Goal: Task Accomplishment & Management: Manage account settings

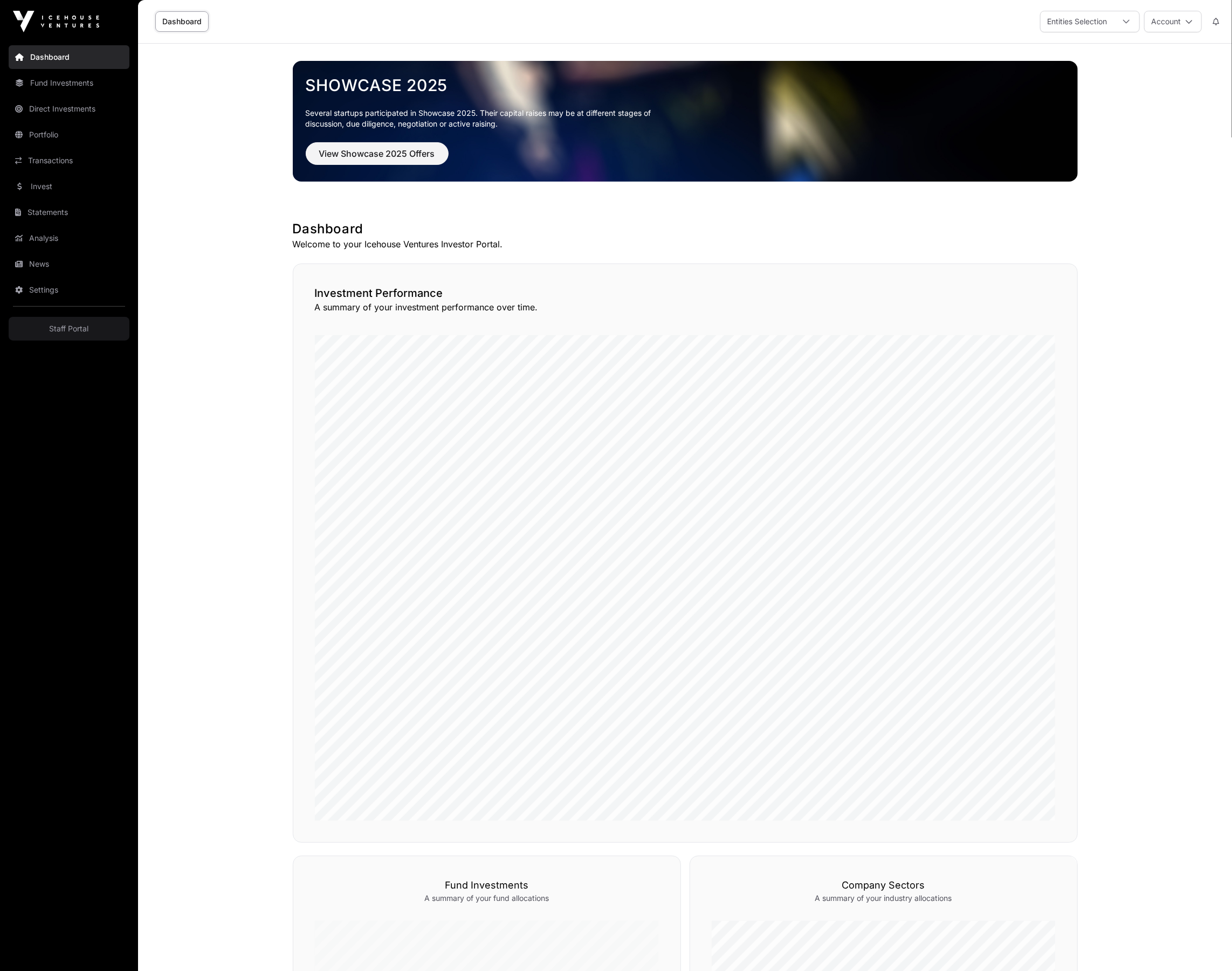
click at [60, 300] on link "Settings" at bounding box center [69, 290] width 121 height 24
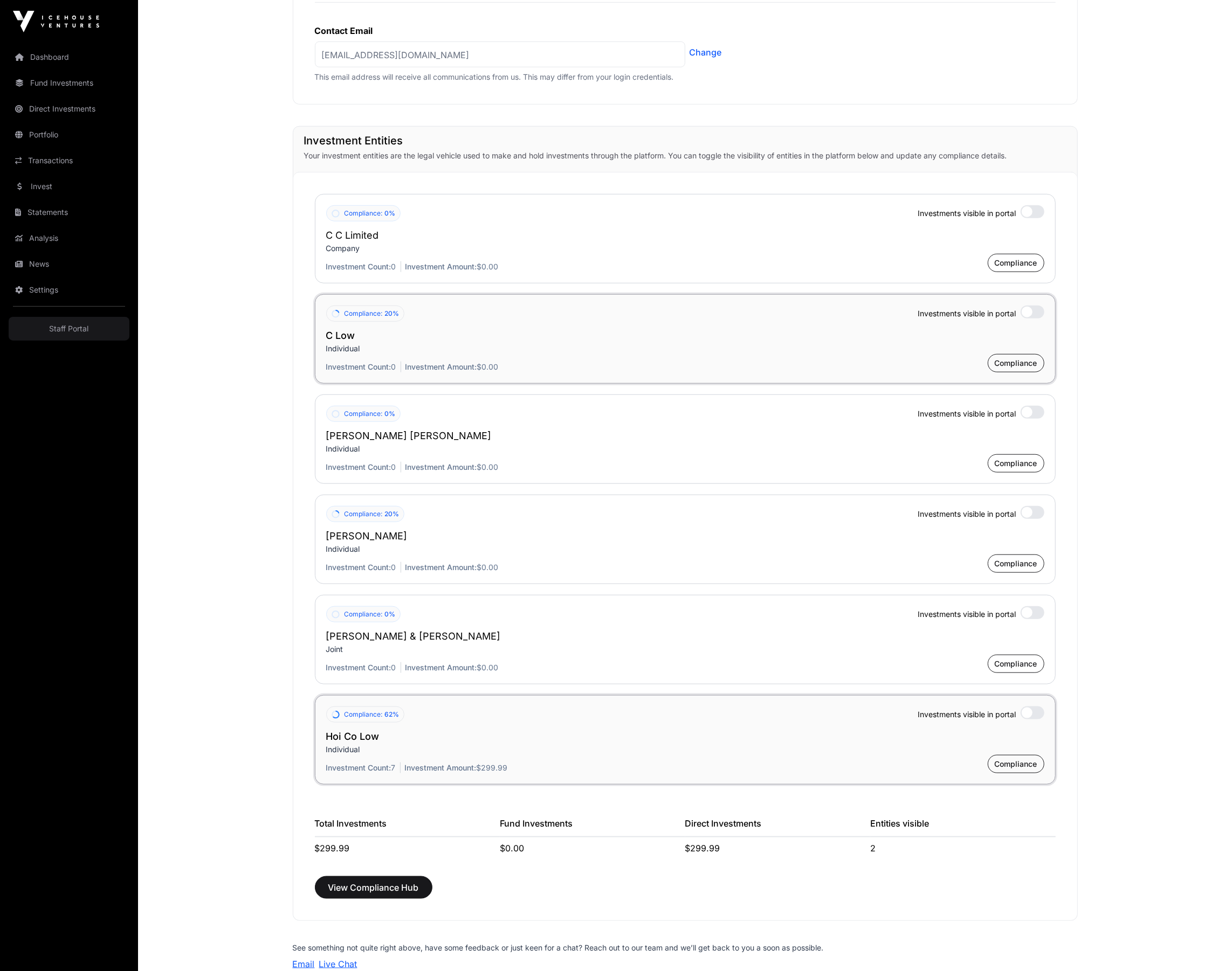
scroll to position [836, 0]
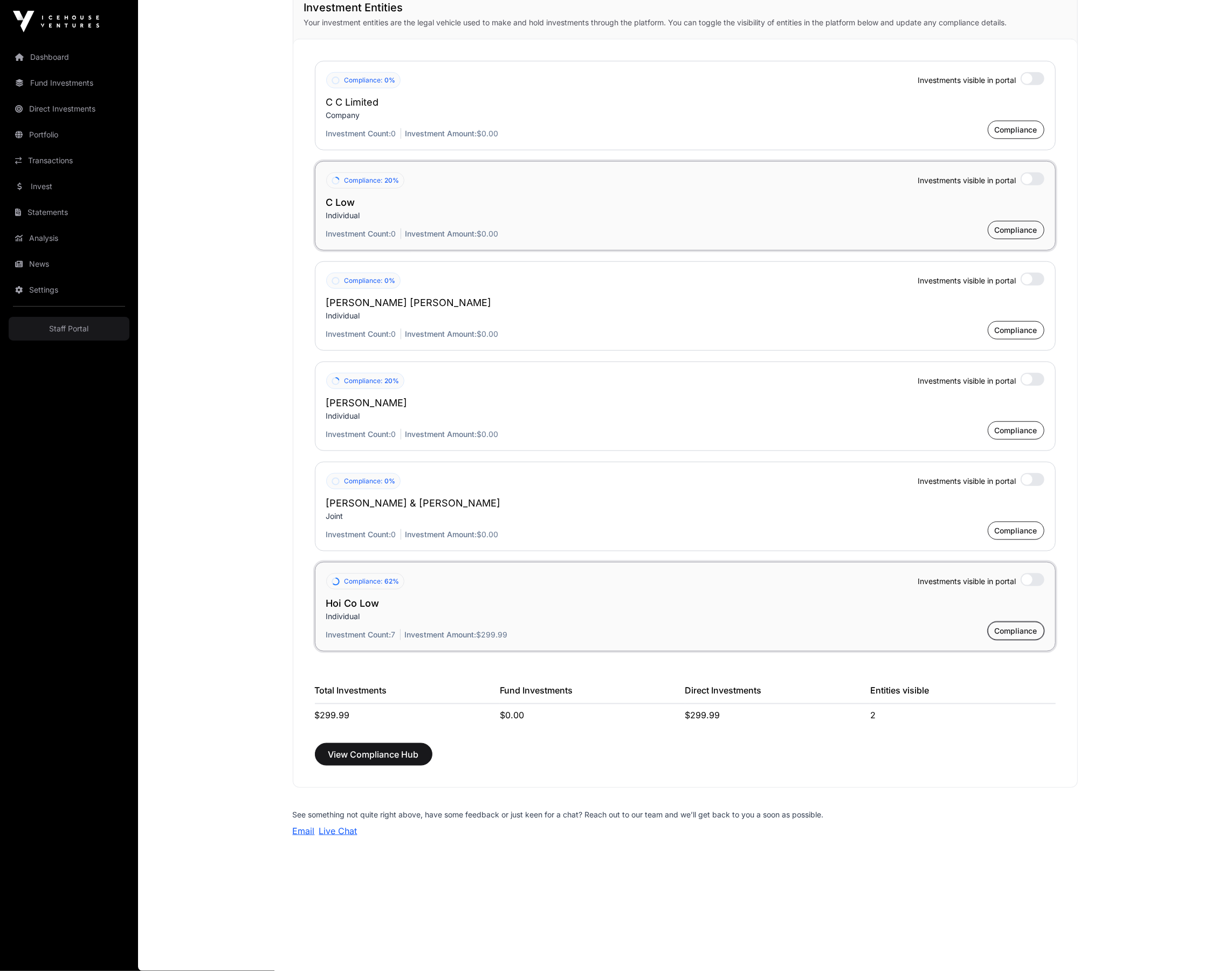
click at [1023, 633] on span "Compliance" at bounding box center [1016, 631] width 43 height 11
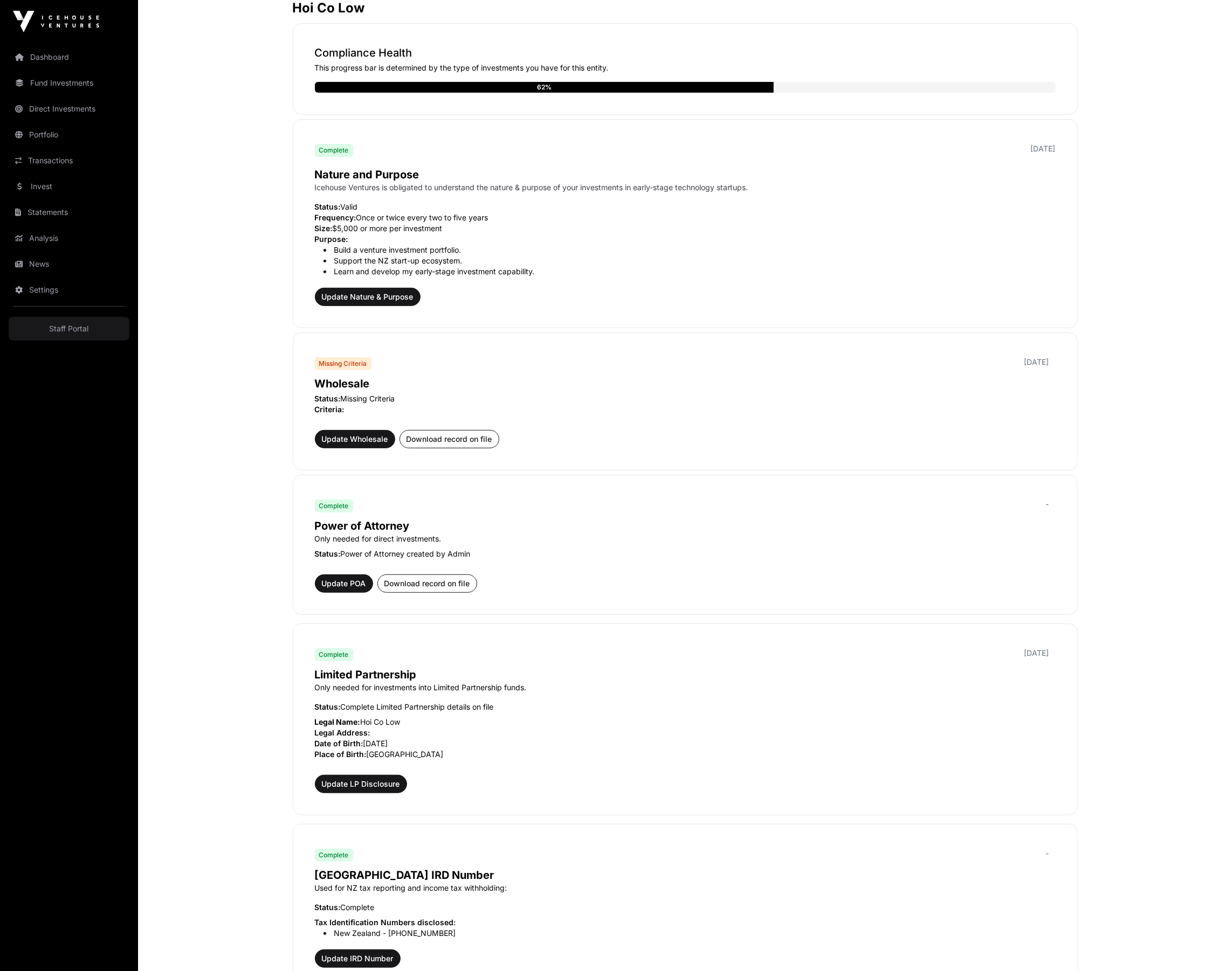
scroll to position [205, 0]
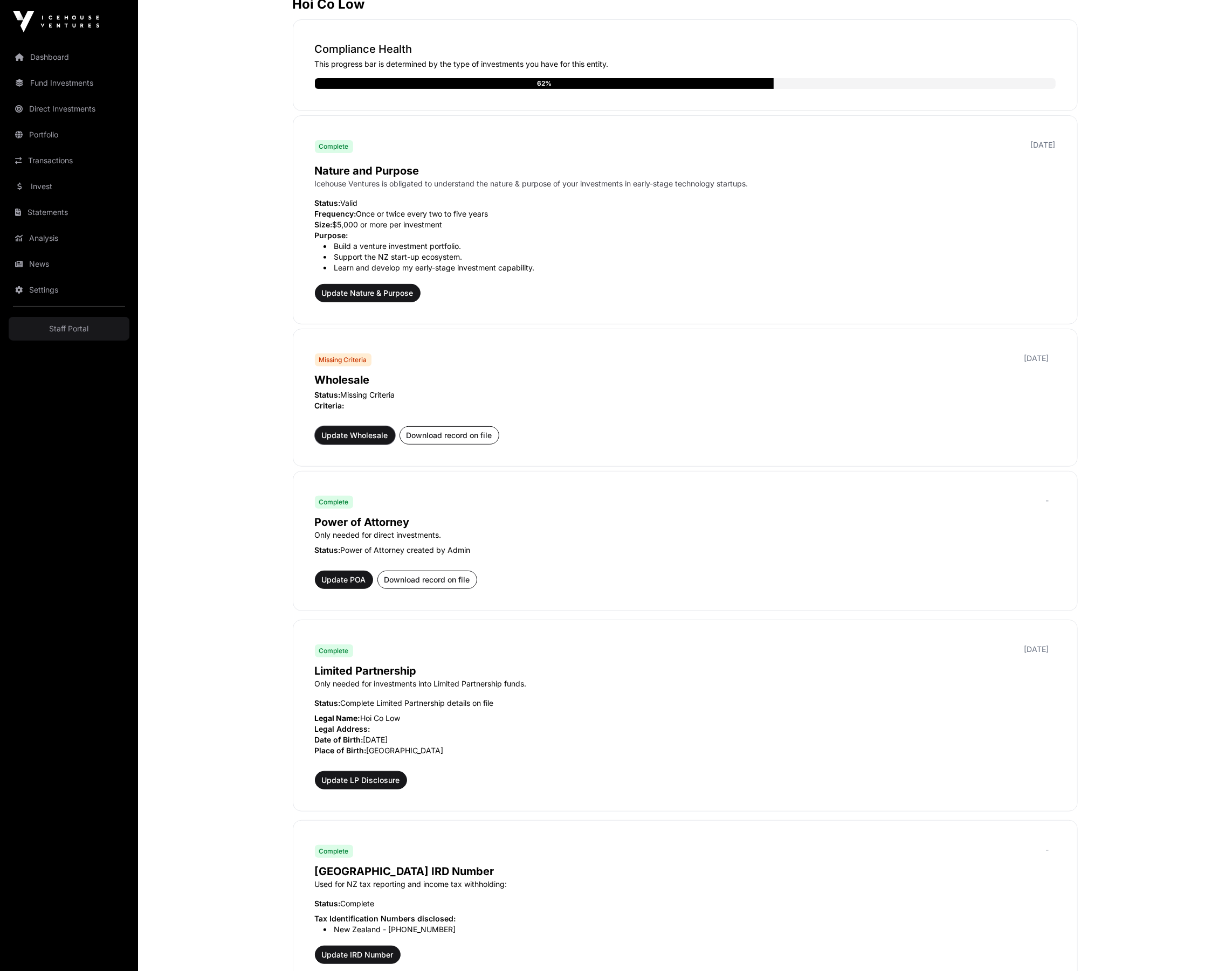
click at [369, 434] on span "Update Wholesale" at bounding box center [355, 436] width 66 height 11
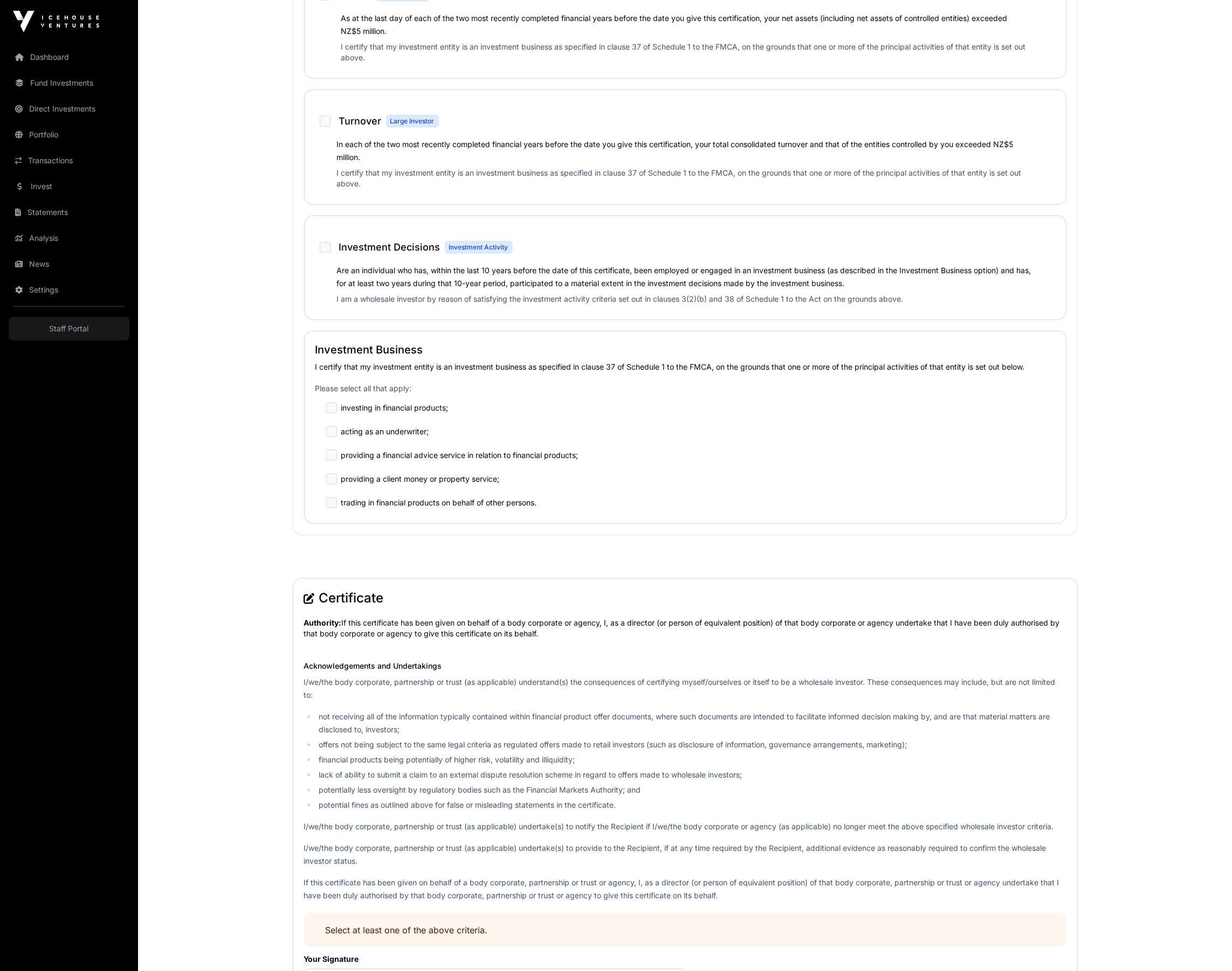
scroll to position [1253, 0]
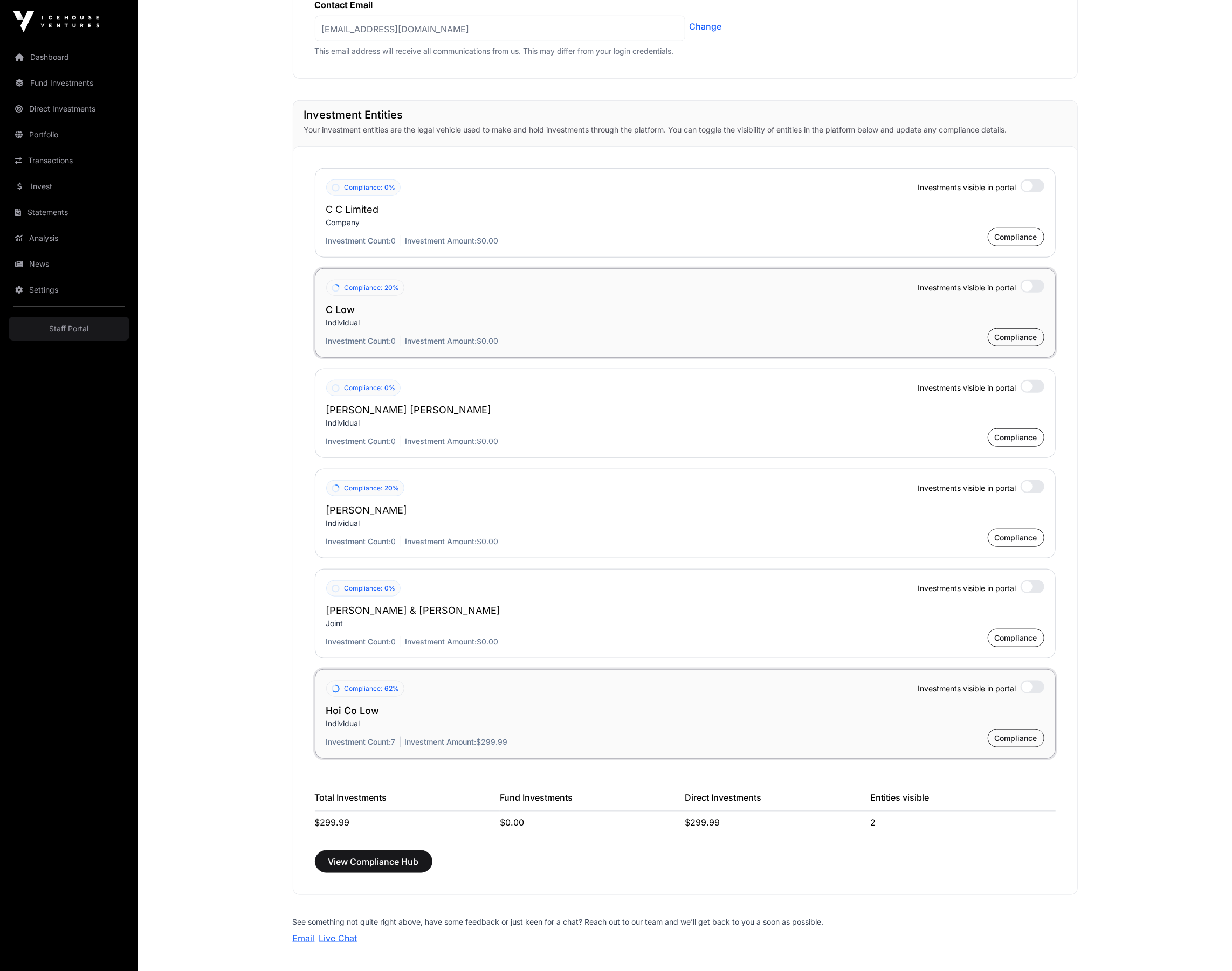
scroll to position [836, 0]
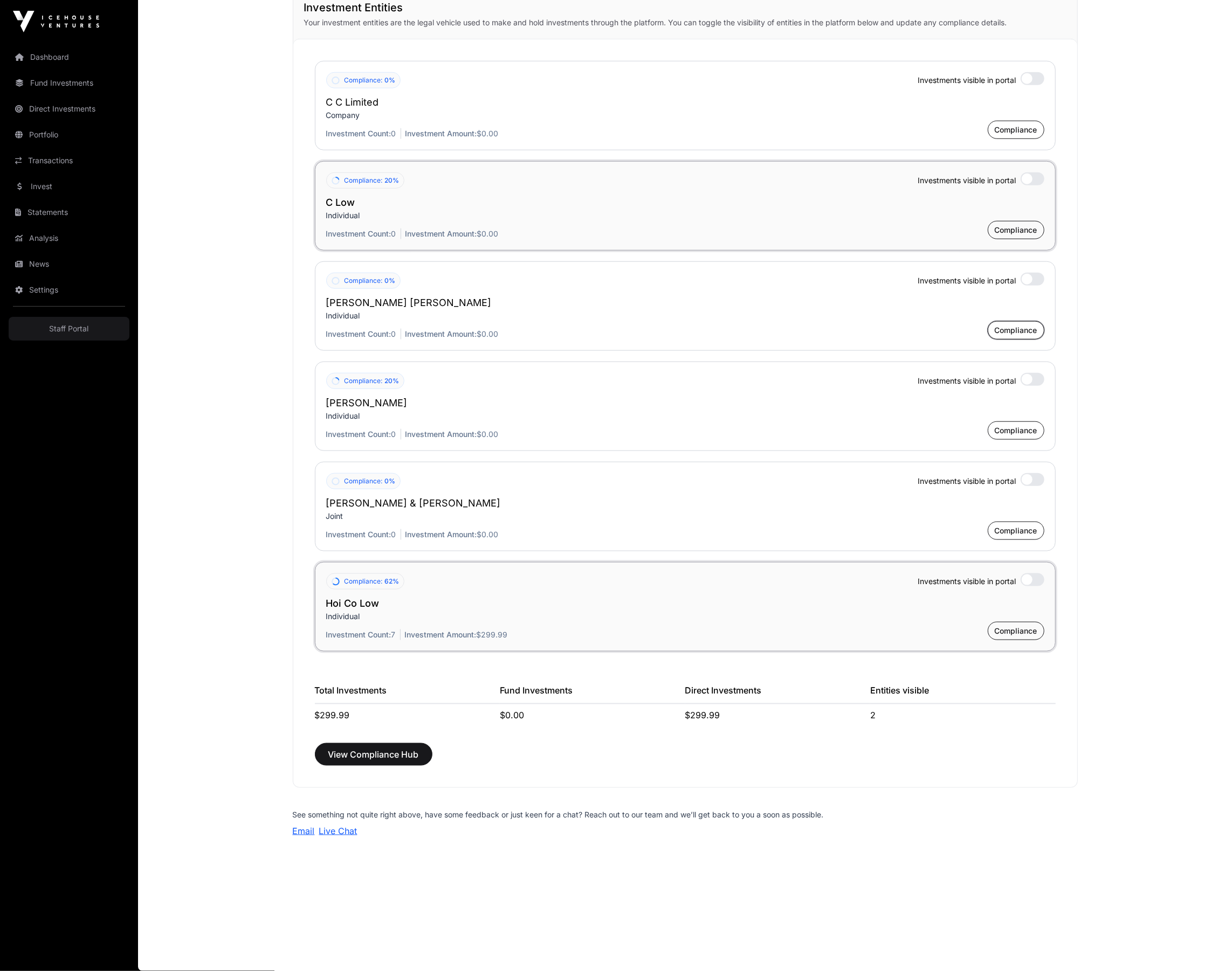
click at [1023, 329] on span "Compliance" at bounding box center [1016, 330] width 43 height 11
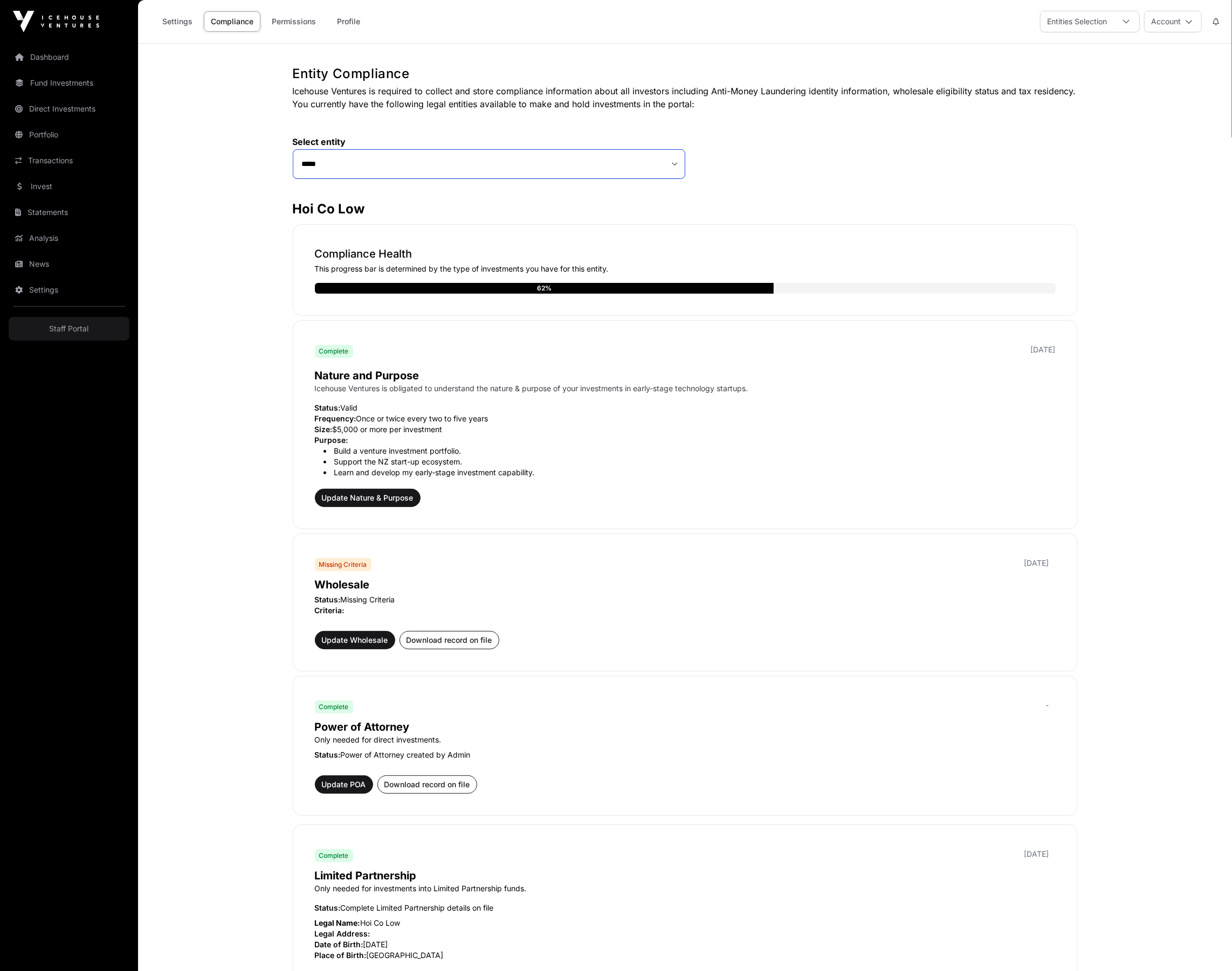
click at [338, 160] on select "**********" at bounding box center [489, 164] width 393 height 30
select select "**********"
click at [293, 149] on select "**********" at bounding box center [489, 164] width 393 height 30
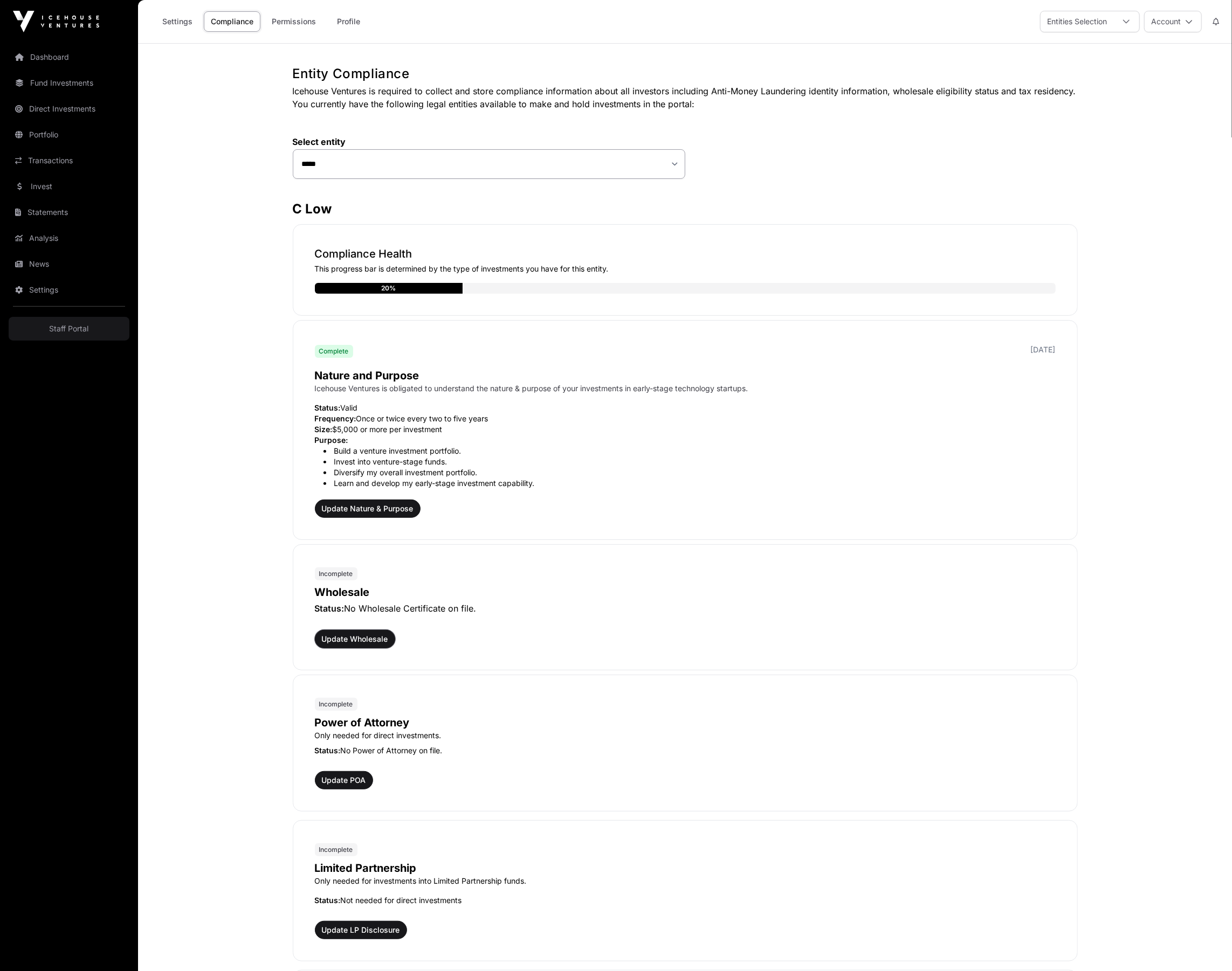
drag, startPoint x: 363, startPoint y: 635, endPoint x: 340, endPoint y: 595, distance: 46.1
click at [362, 635] on span "Update Wholesale" at bounding box center [355, 639] width 66 height 11
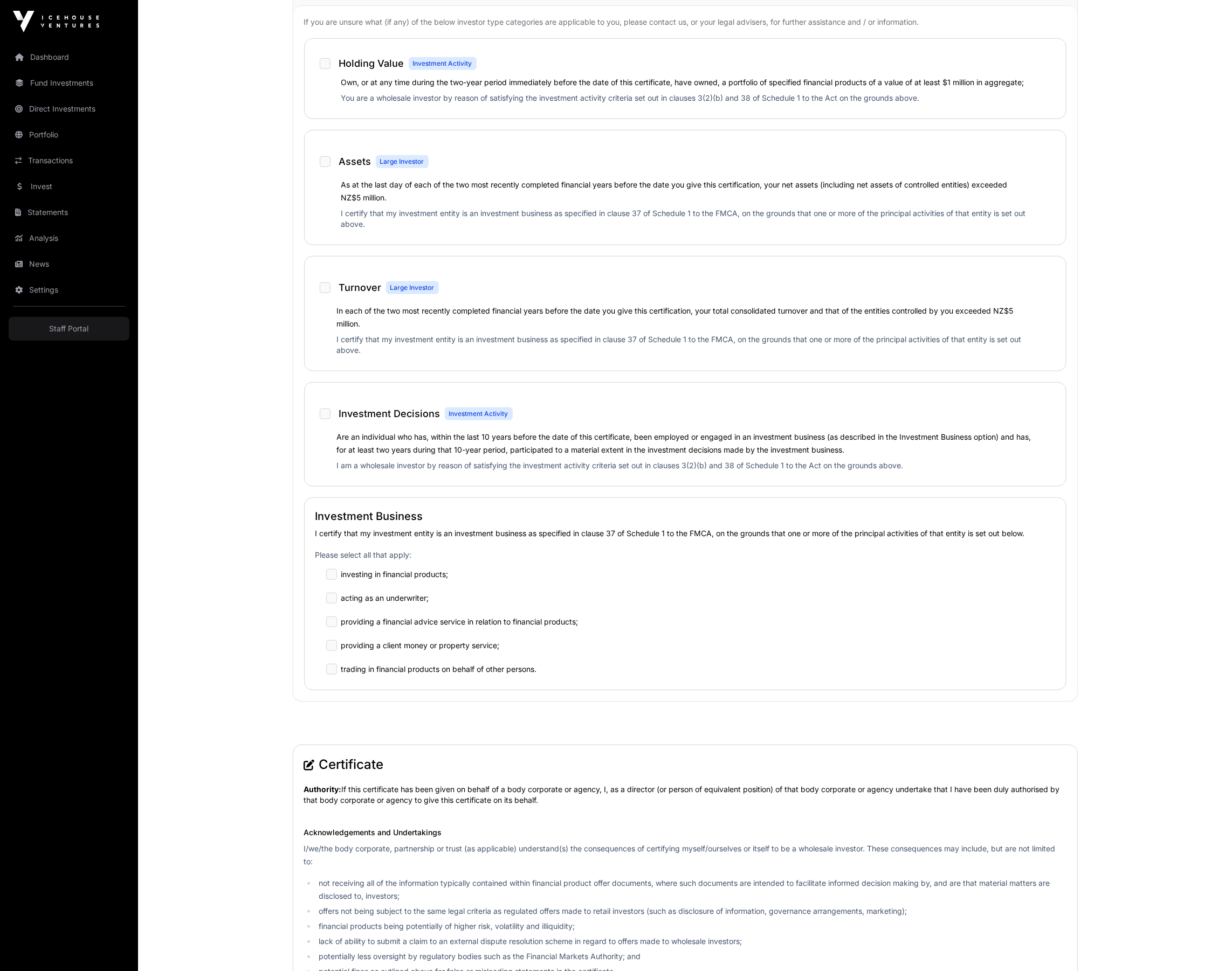
scroll to position [1087, 0]
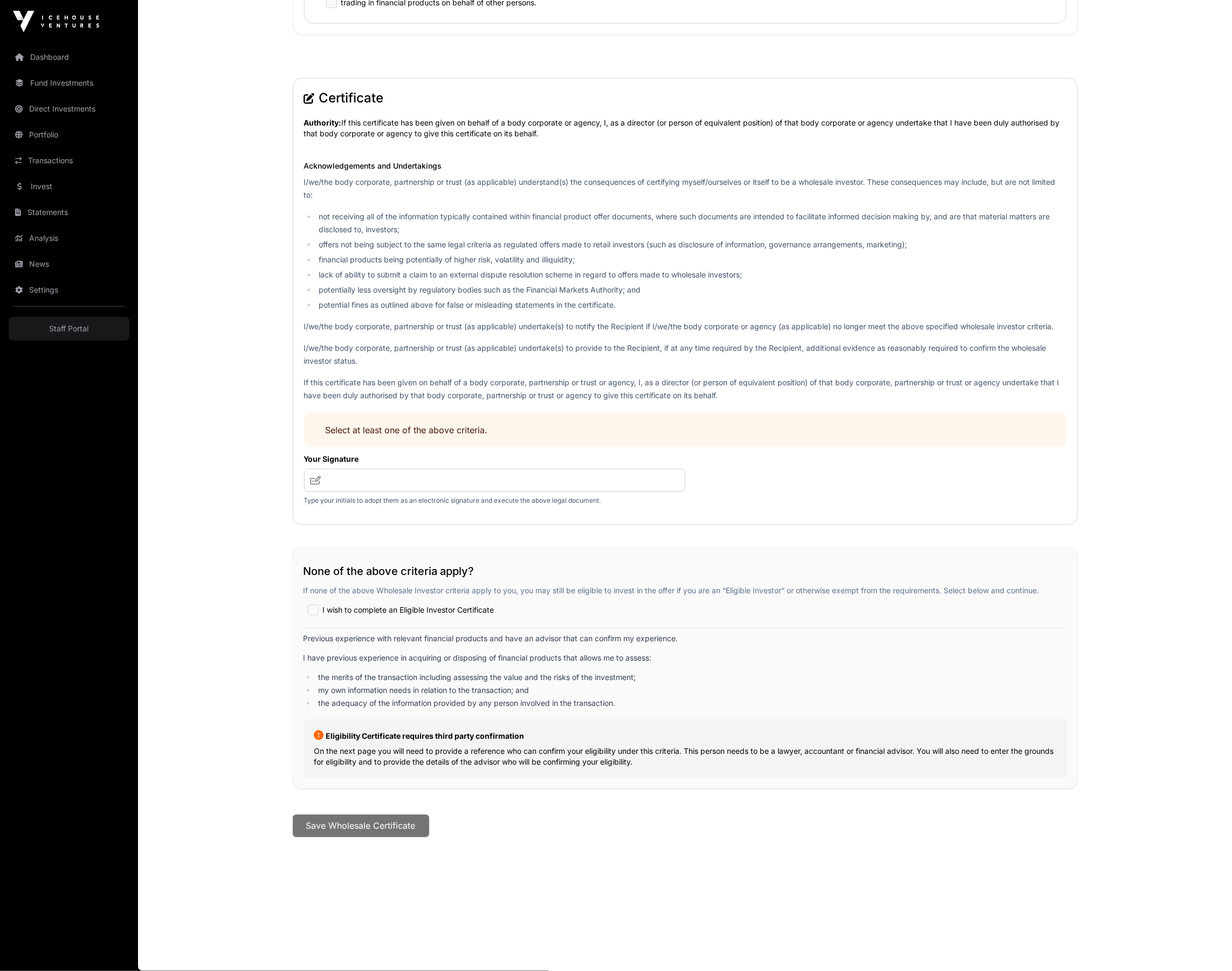
click at [357, 605] on span "I wish to complete an Eligible Investor Certificate" at bounding box center [409, 610] width 172 height 11
click at [378, 817] on button "Save Wholesale Certificate" at bounding box center [361, 827] width 136 height 23
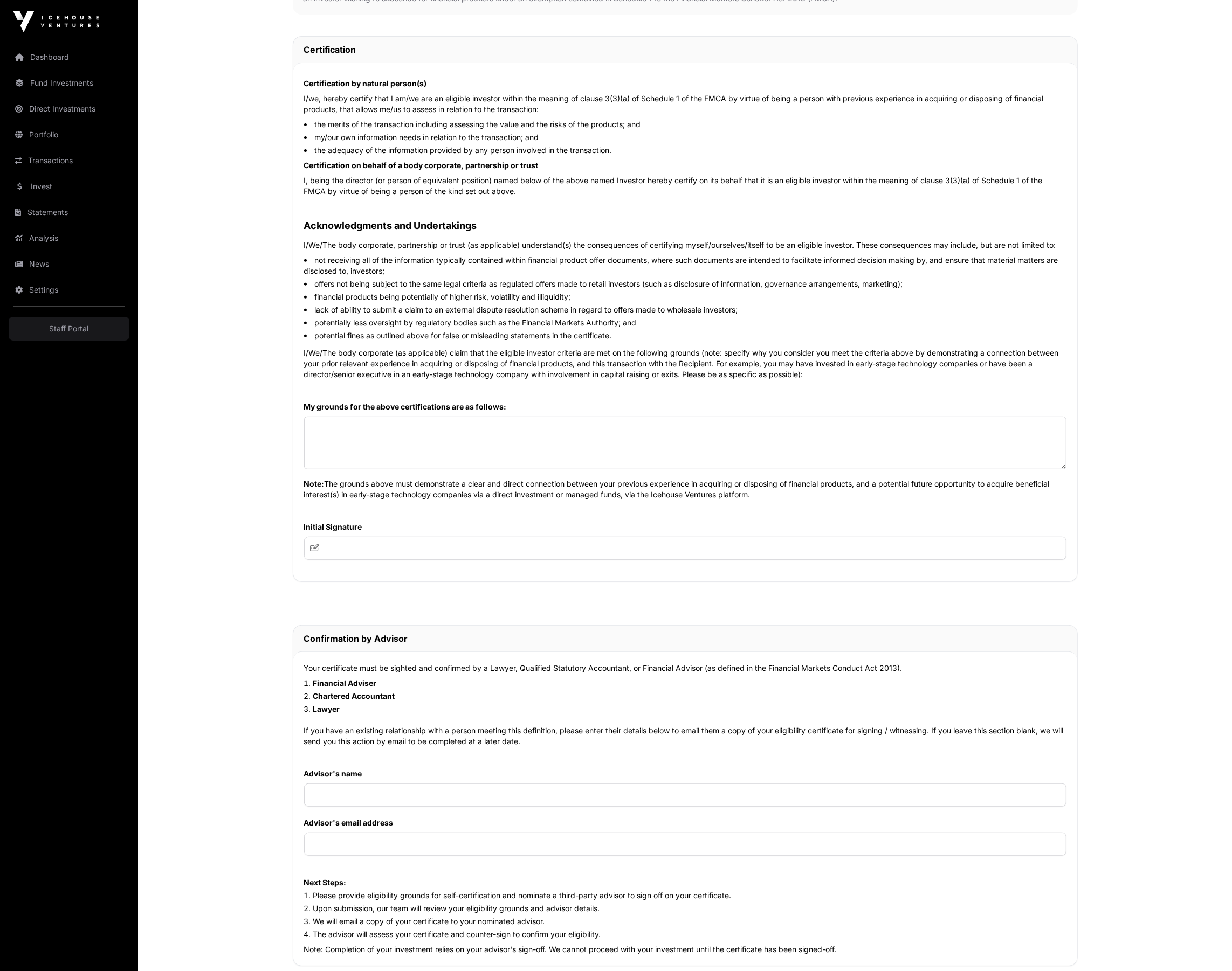
scroll to position [256, 0]
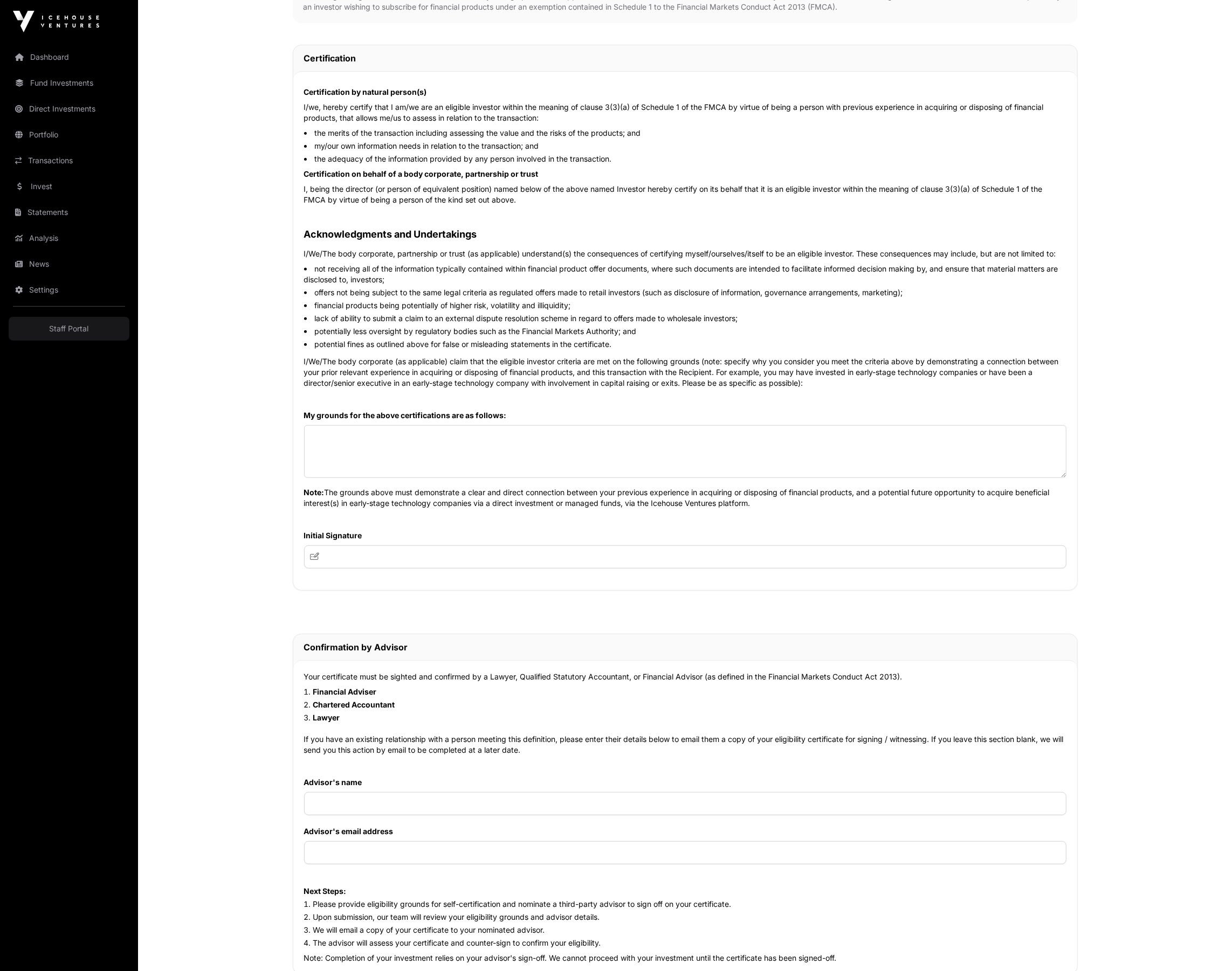
click at [720, 86] on div "Certification by natural person(s) I/we, hereby certify that I am/we are an eli…" at bounding box center [686, 330] width 784 height 519
